Goal: Information Seeking & Learning: Understand process/instructions

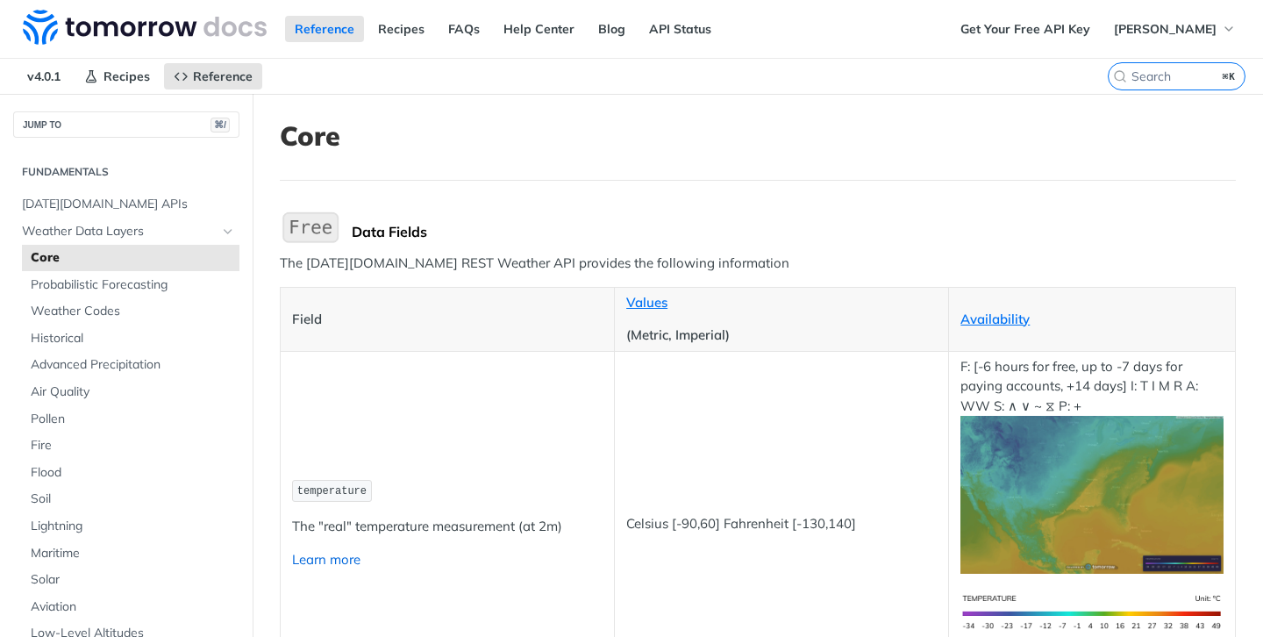
click at [345, 557] on link "Learn more" at bounding box center [326, 559] width 68 height 17
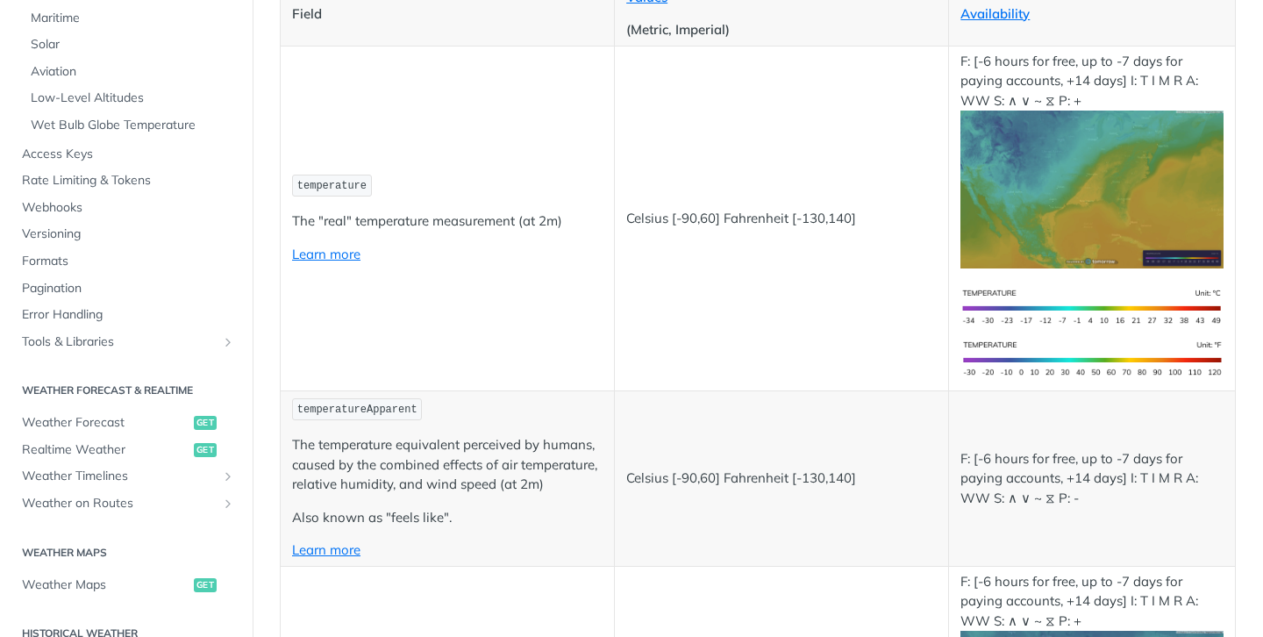
scroll to position [464, 0]
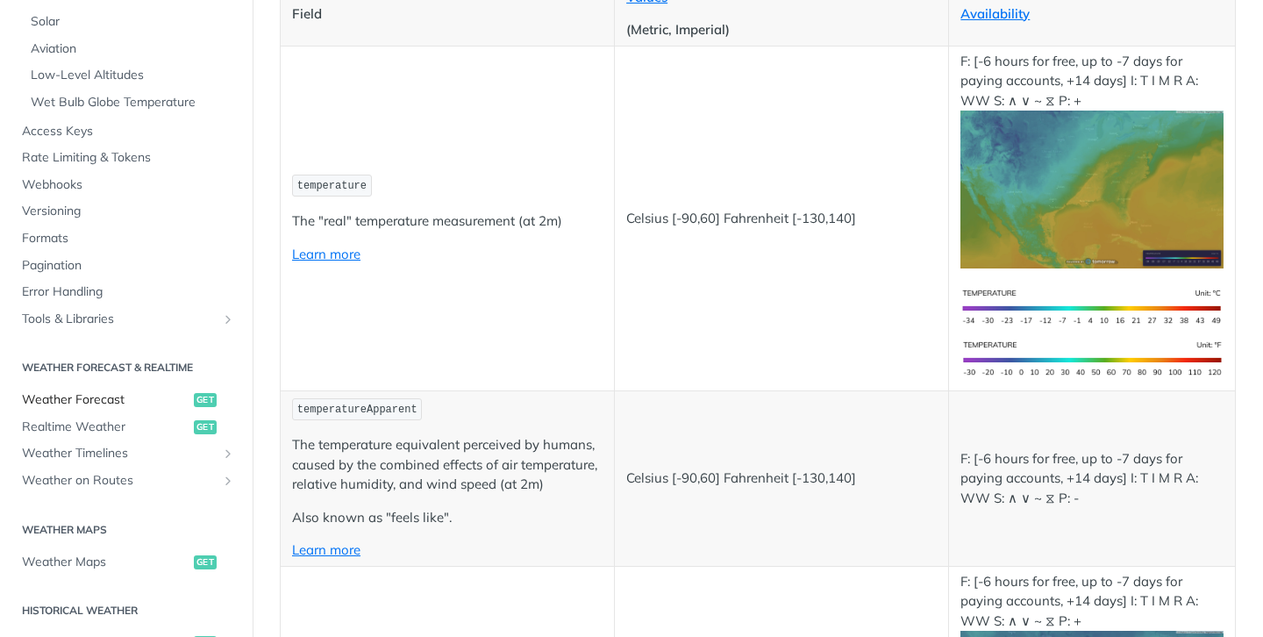
click at [208, 398] on span "get" at bounding box center [205, 400] width 23 height 14
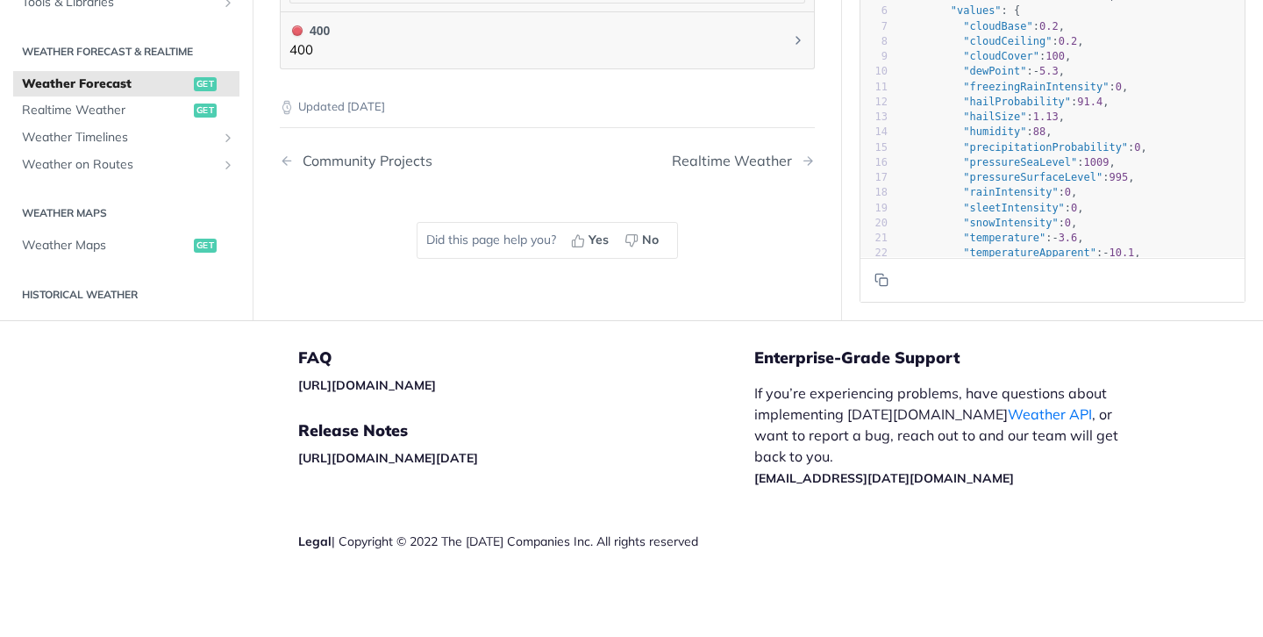
scroll to position [2089, 0]
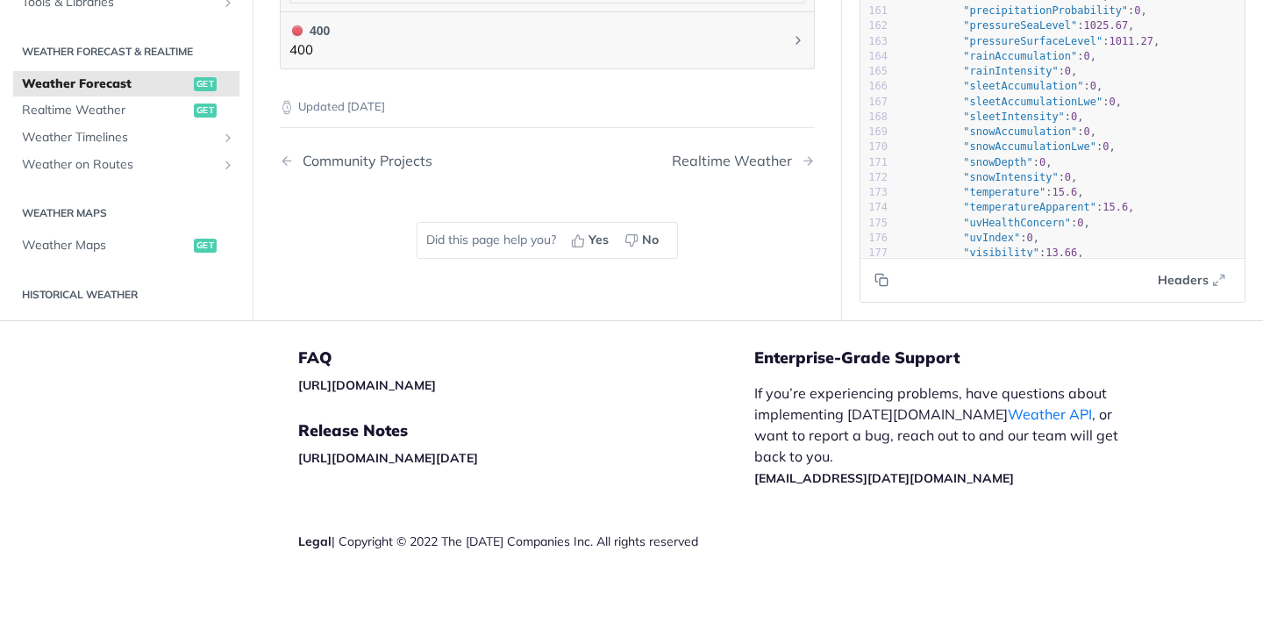
scroll to position [0, 0]
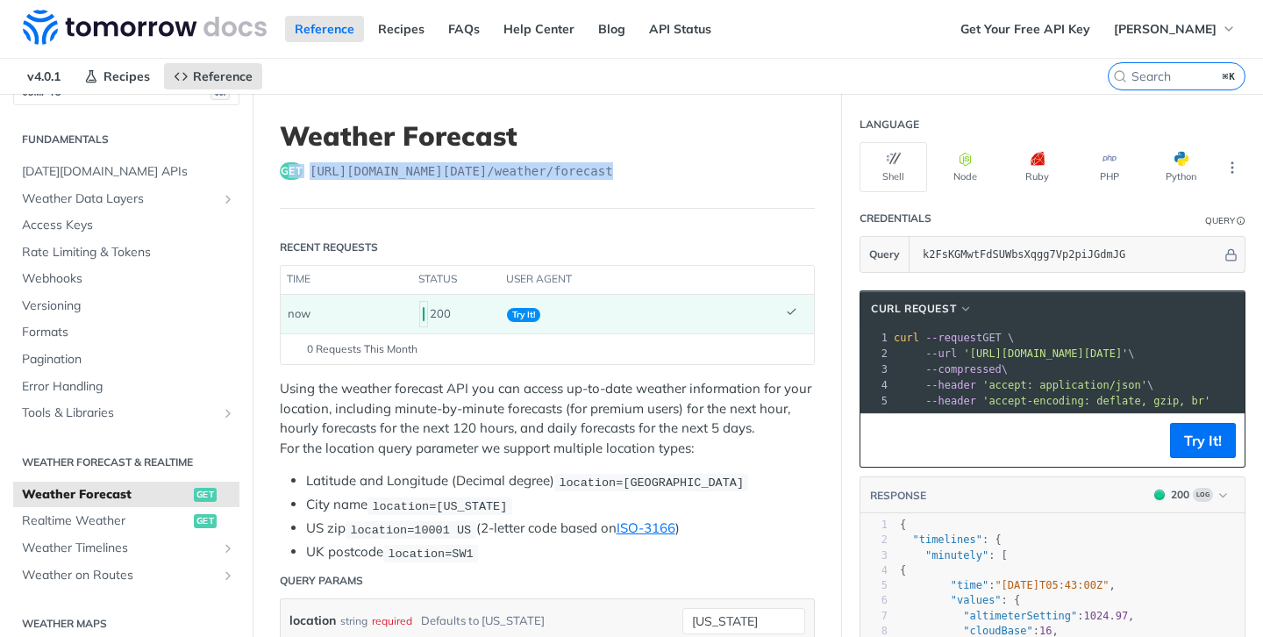
drag, startPoint x: 627, startPoint y: 168, endPoint x: 285, endPoint y: 158, distance: 342.2
click at [285, 158] on header "Weather Forecast get [URL][DOMAIN_NAME][DATE] /weather/forecast" at bounding box center [547, 164] width 535 height 89
copy div "get [URL][DOMAIN_NAME][DATE] /weather/forecast"
click at [763, 153] on header "Weather Forecast get [URL][DOMAIN_NAME][DATE] /weather/forecast" at bounding box center [547, 164] width 535 height 89
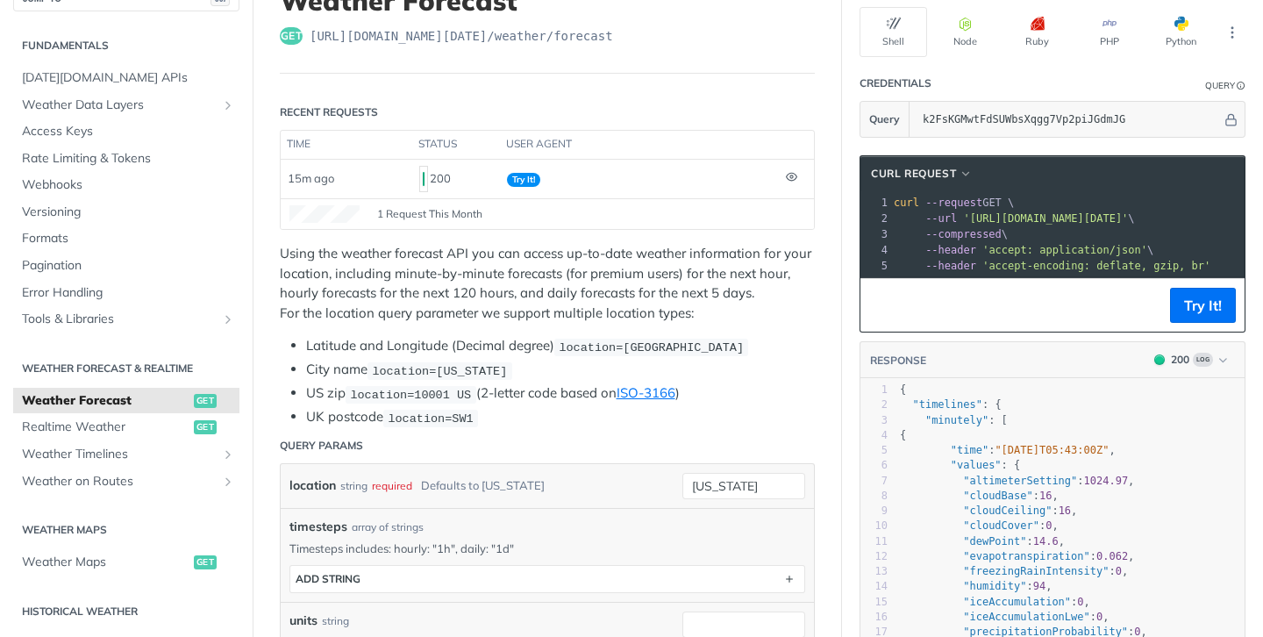
scroll to position [134, 0]
